Goal: Transaction & Acquisition: Purchase product/service

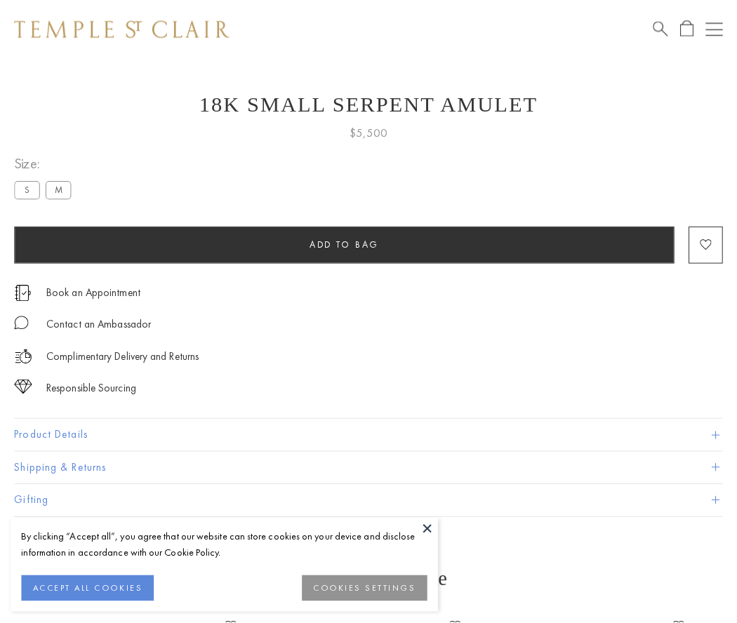
scroll to position [56, 0]
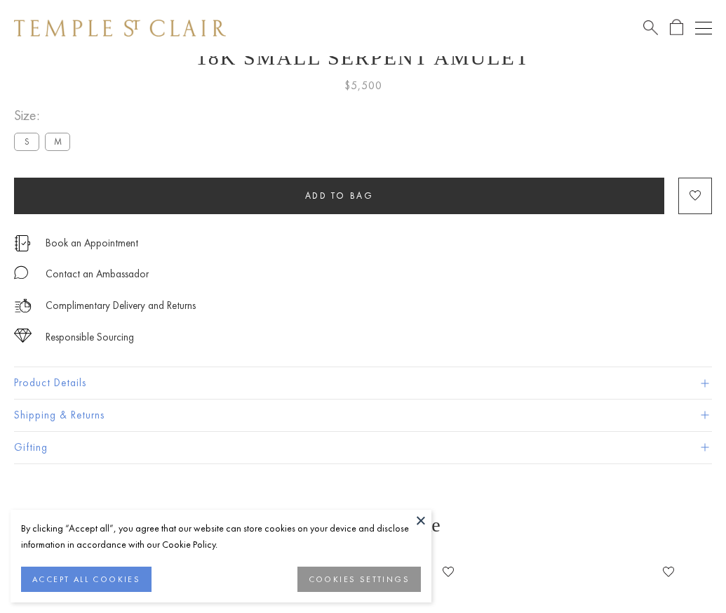
click at [339, 195] on span "Add to bag" at bounding box center [339, 195] width 69 height 12
